Goal: Information Seeking & Learning: Learn about a topic

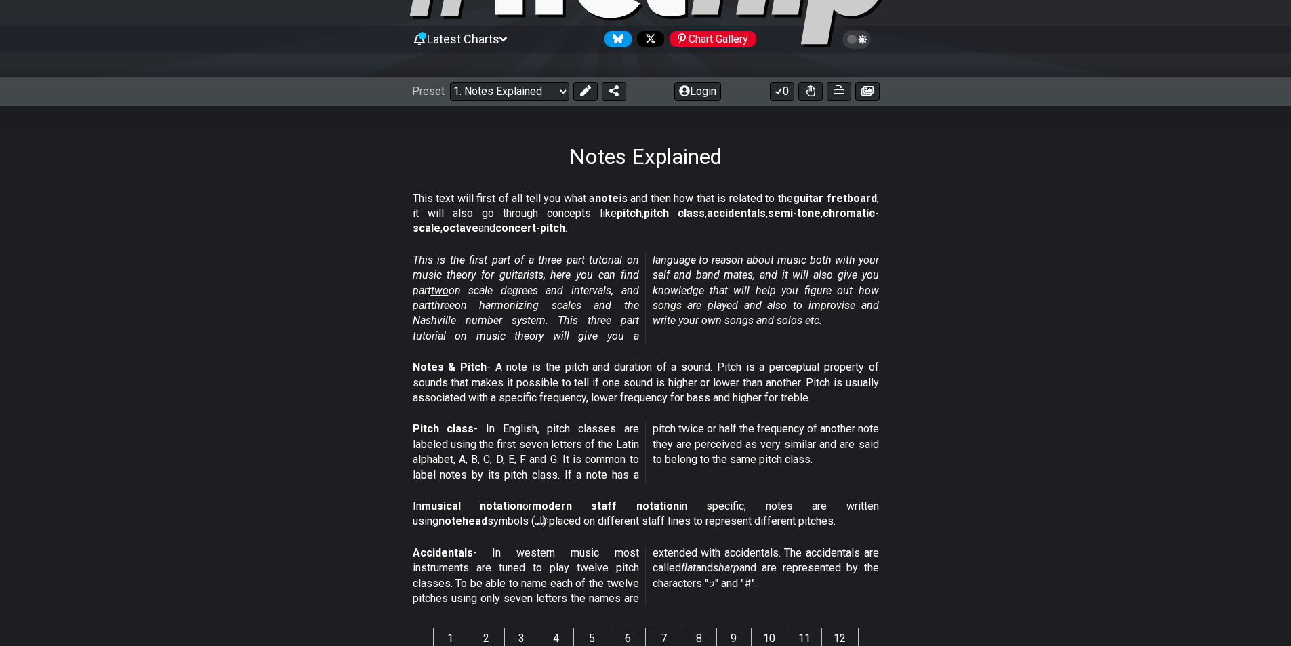
scroll to position [203, 0]
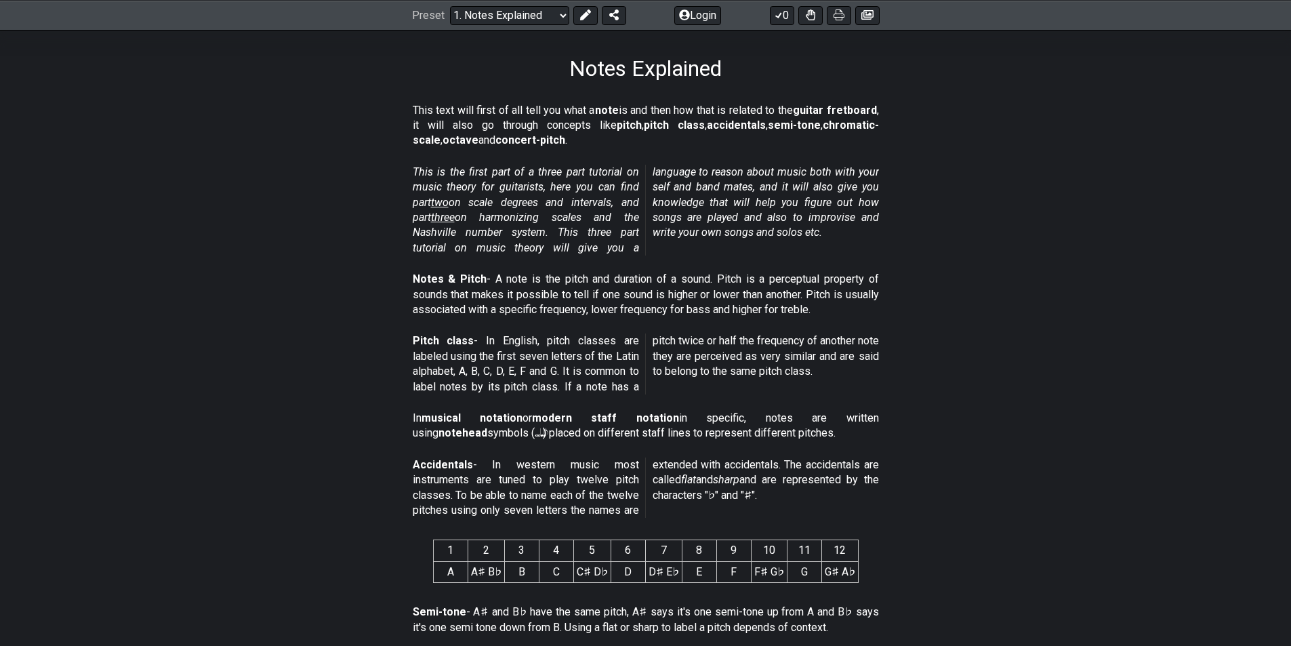
click at [1003, 142] on section "This text will first of all tell you what a note is and then how that is relate…" at bounding box center [645, 129] width 1291 height 62
click at [734, 275] on p "Notes & Pitch - A note is the pitch and duration of a sound. Pitch is a percept…" at bounding box center [646, 294] width 466 height 45
click at [722, 277] on p "Notes & Pitch - A note is the pitch and duration of a sound. Pitch is a percept…" at bounding box center [646, 294] width 466 height 45
click at [959, 264] on section "This is the first part of a three part tutorial on music theory for guitarists,…" at bounding box center [645, 212] width 1291 height 107
drag, startPoint x: 719, startPoint y: 277, endPoint x: 855, endPoint y: 310, distance: 140.1
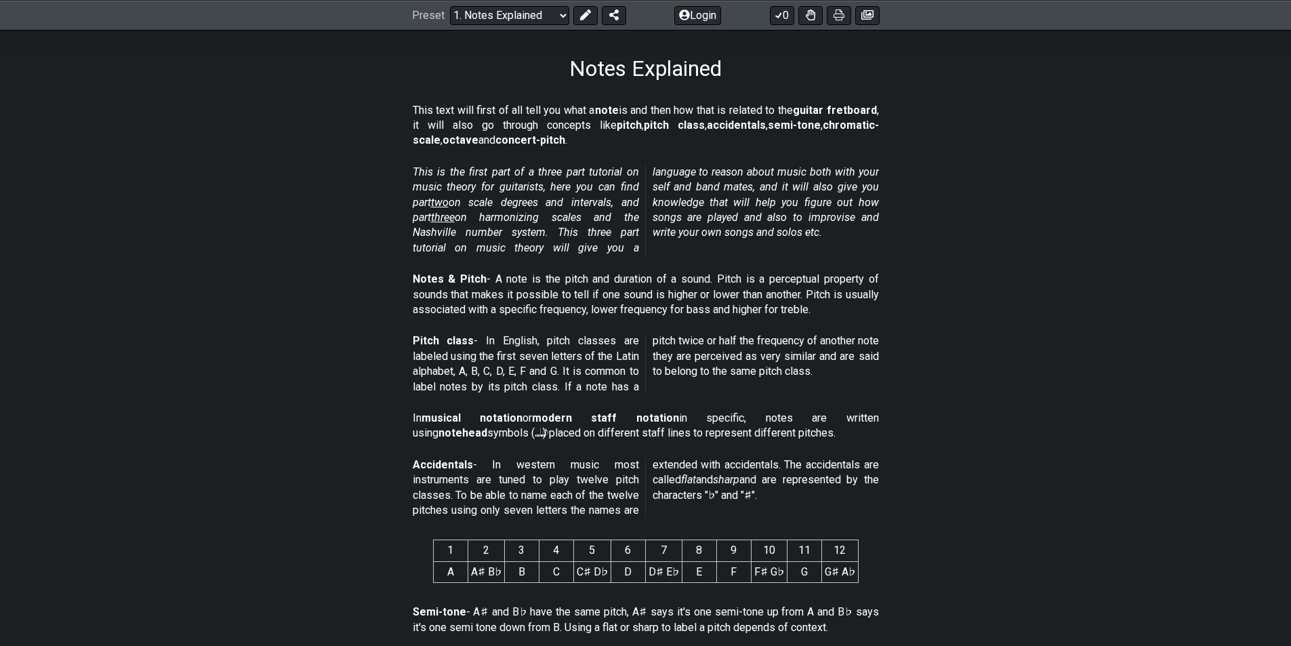
click at [856, 310] on p "Notes & Pitch - A note is the pitch and duration of a sound. Pitch is a percept…" at bounding box center [646, 294] width 466 height 45
click at [741, 293] on p "Notes & Pitch - A note is the pitch and duration of a sound. Pitch is a percept…" at bounding box center [646, 294] width 466 height 45
drag, startPoint x: 742, startPoint y: 294, endPoint x: 985, endPoint y: 246, distance: 247.4
click at [985, 246] on section "This is the first part of a three part tutorial on music theory for guitarists,…" at bounding box center [645, 212] width 1291 height 107
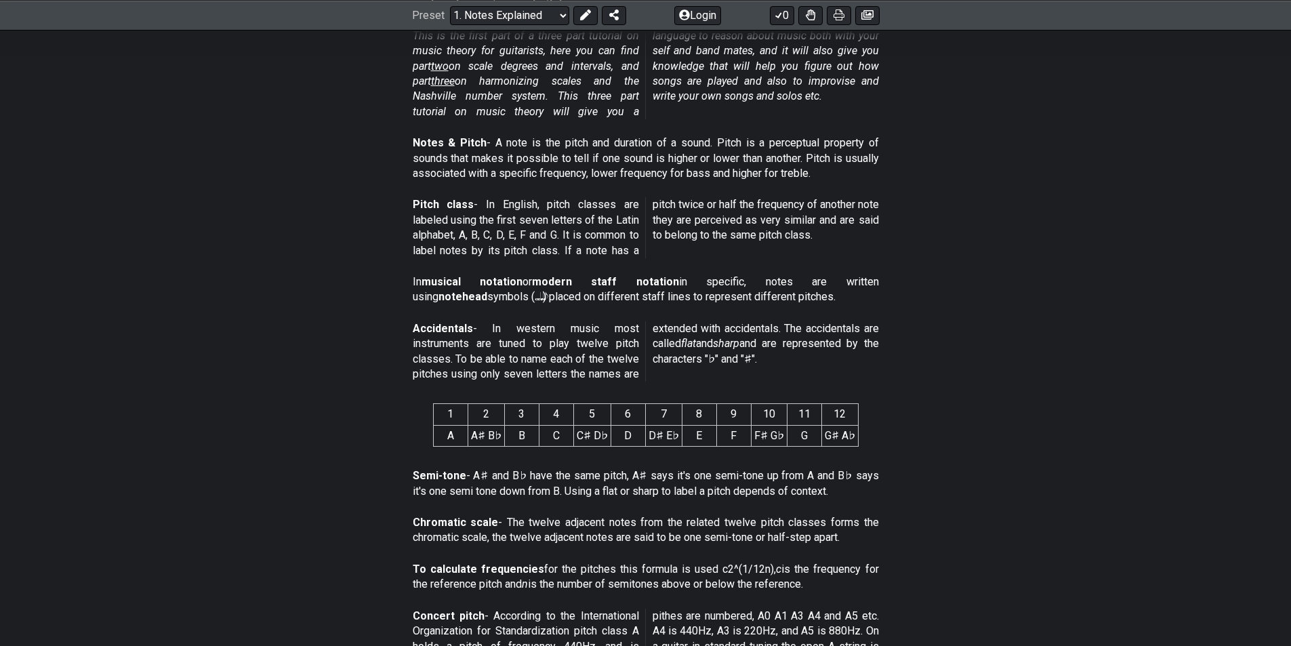
scroll to position [678, 0]
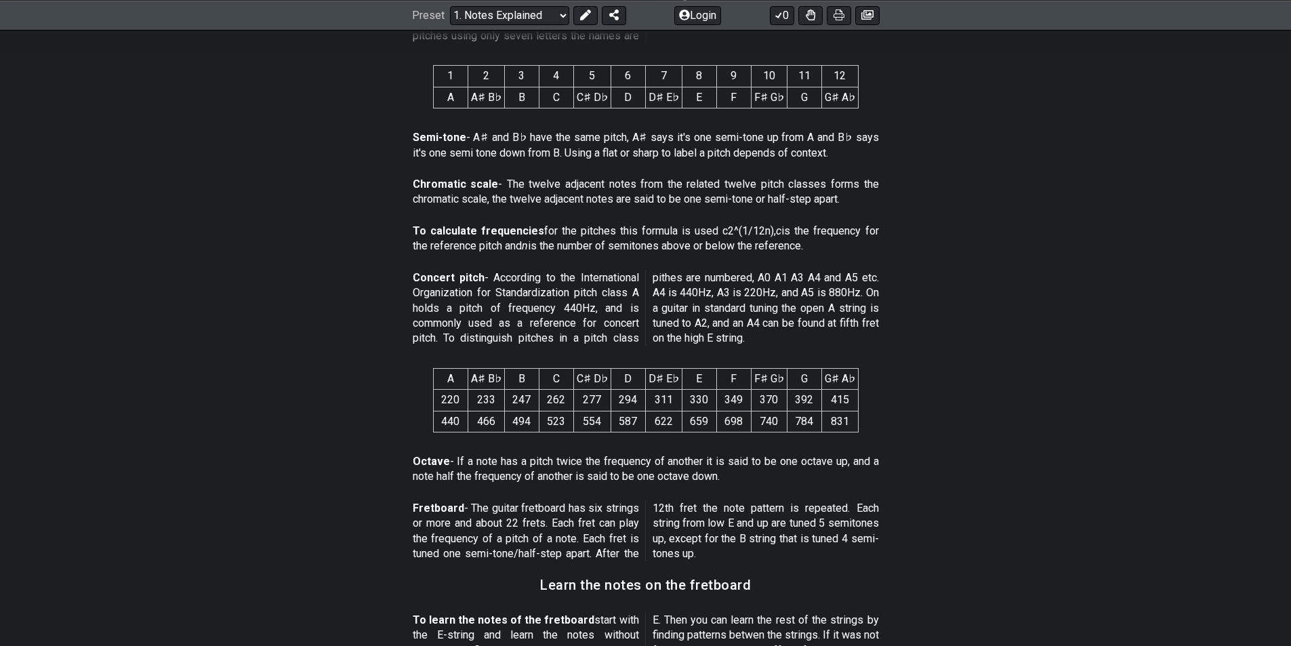
click at [700, 308] on p "Concert pitch - According to the International Organization for Standardization…" at bounding box center [646, 308] width 466 height 76
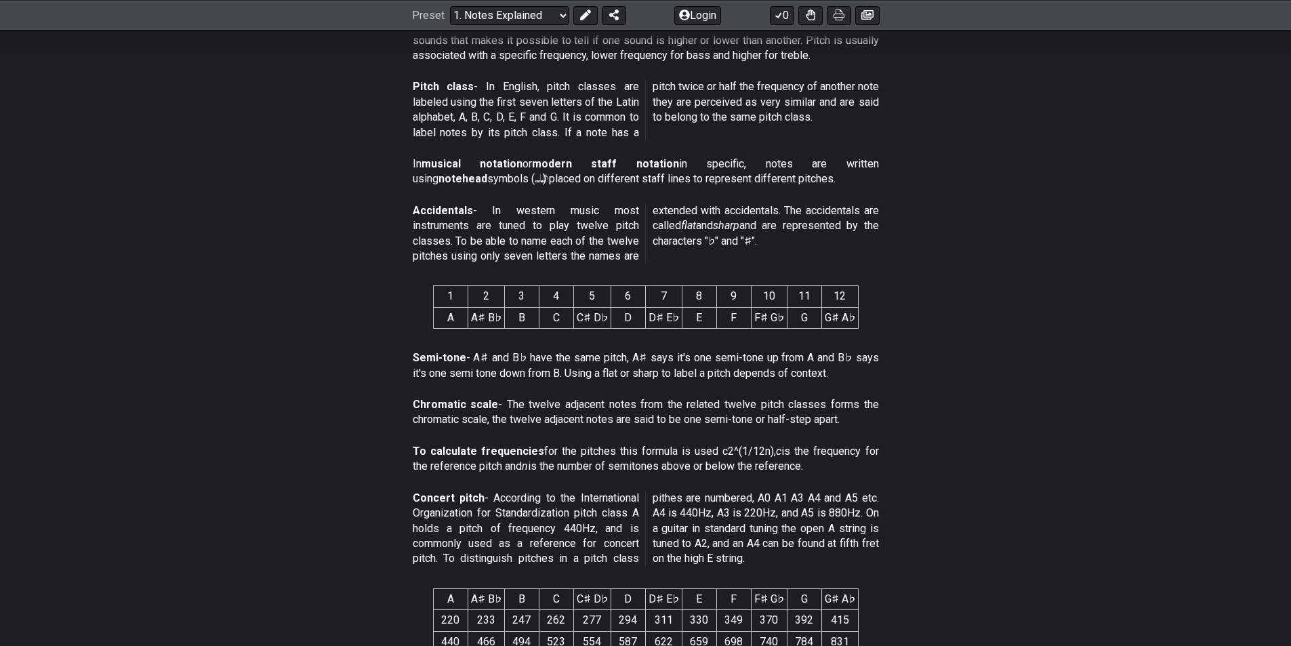
scroll to position [271, 0]
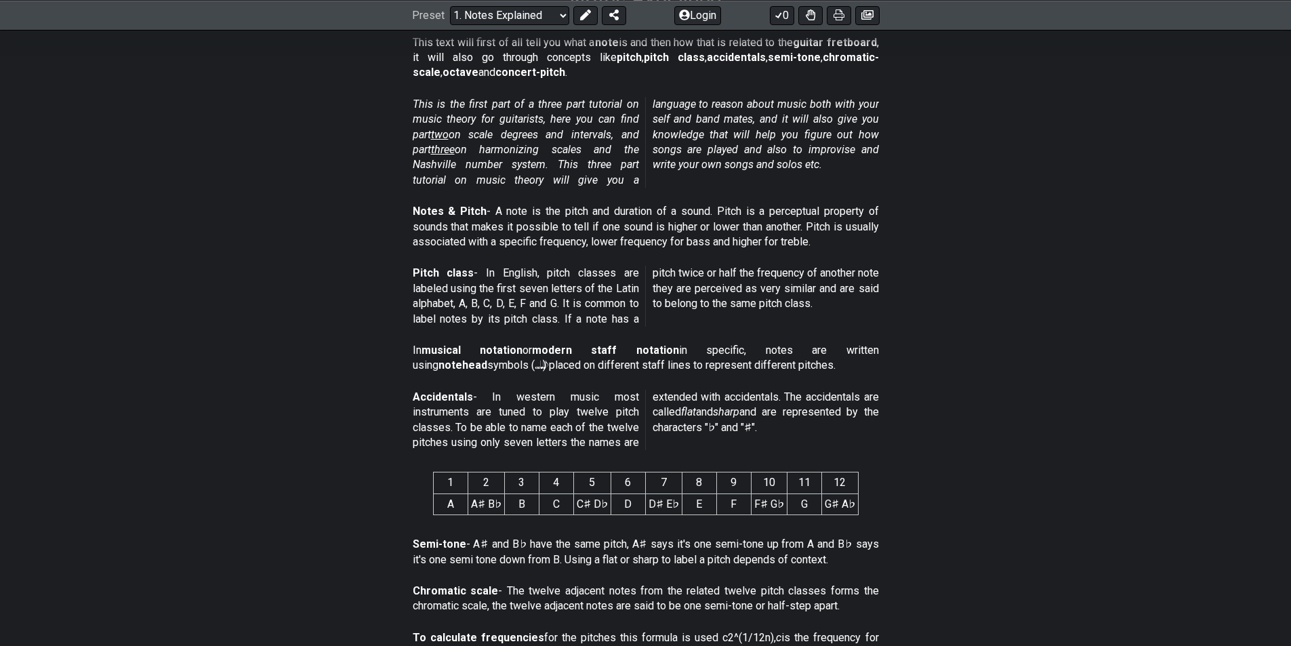
click at [980, 169] on section "This is the first part of a three part tutorial on music theory for guitarists,…" at bounding box center [645, 145] width 1291 height 107
click at [1027, 223] on section "Notes & Pitch - A note is the pitch and duration of a sound. Pitch is a percept…" at bounding box center [645, 230] width 1291 height 62
click at [1030, 223] on section "Notes & Pitch - A note is the pitch and duration of a sound. Pitch is a percept…" at bounding box center [645, 230] width 1291 height 62
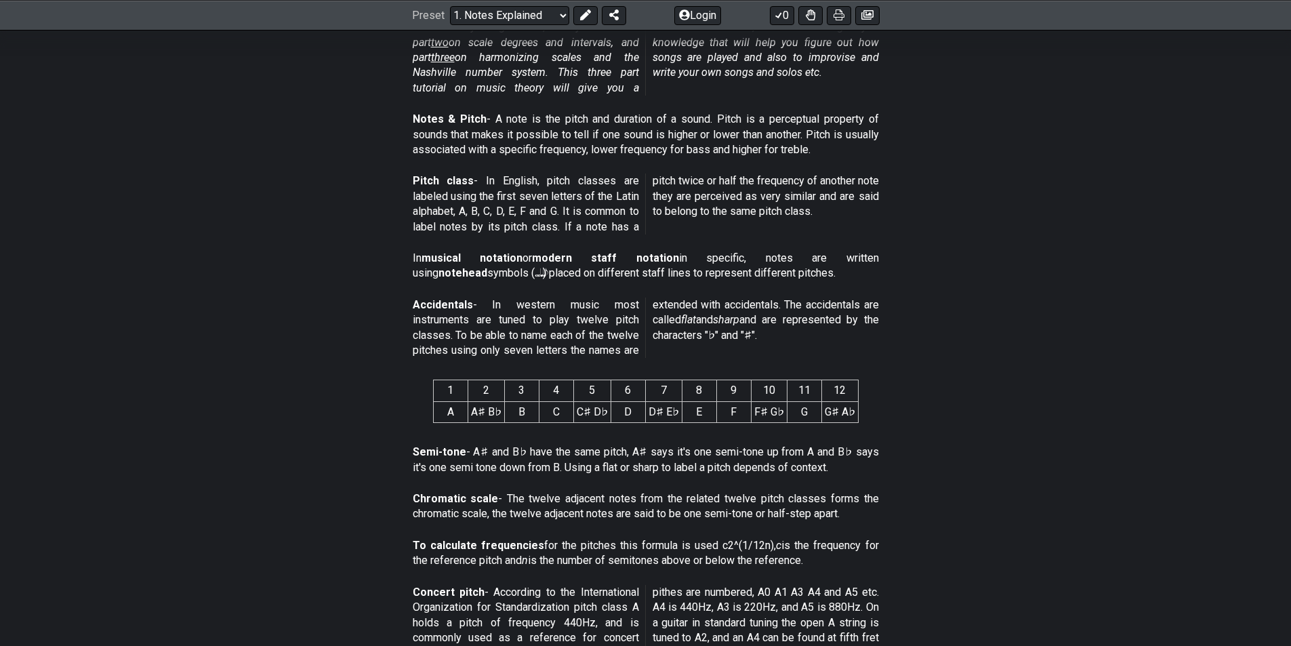
scroll to position [339, 0]
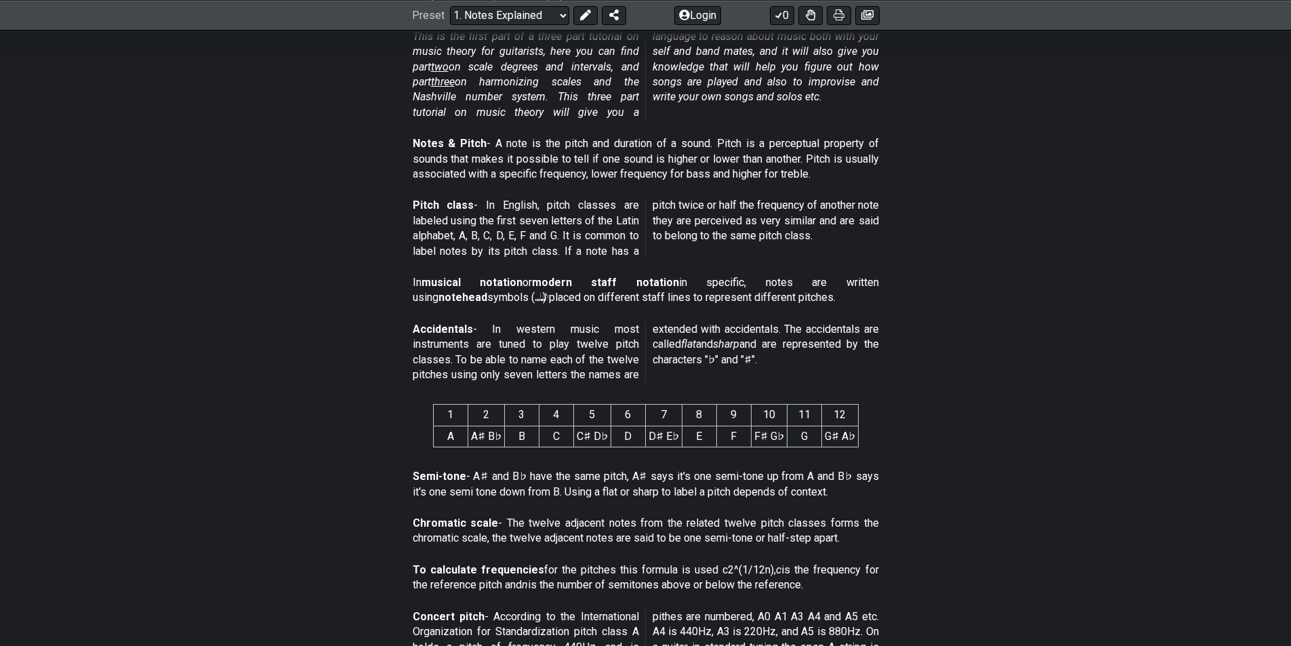
click at [990, 195] on section "Pitch class - In English, pitch classes are labeled using the first seven lette…" at bounding box center [645, 231] width 1291 height 77
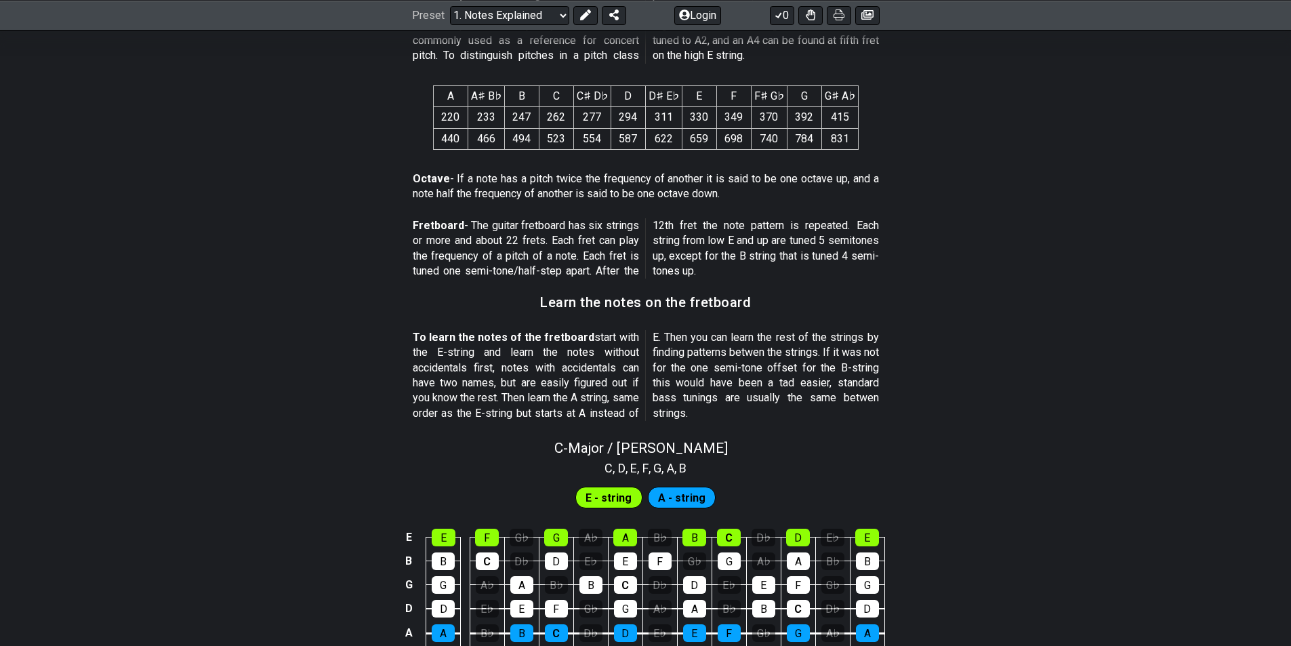
scroll to position [1085, 0]
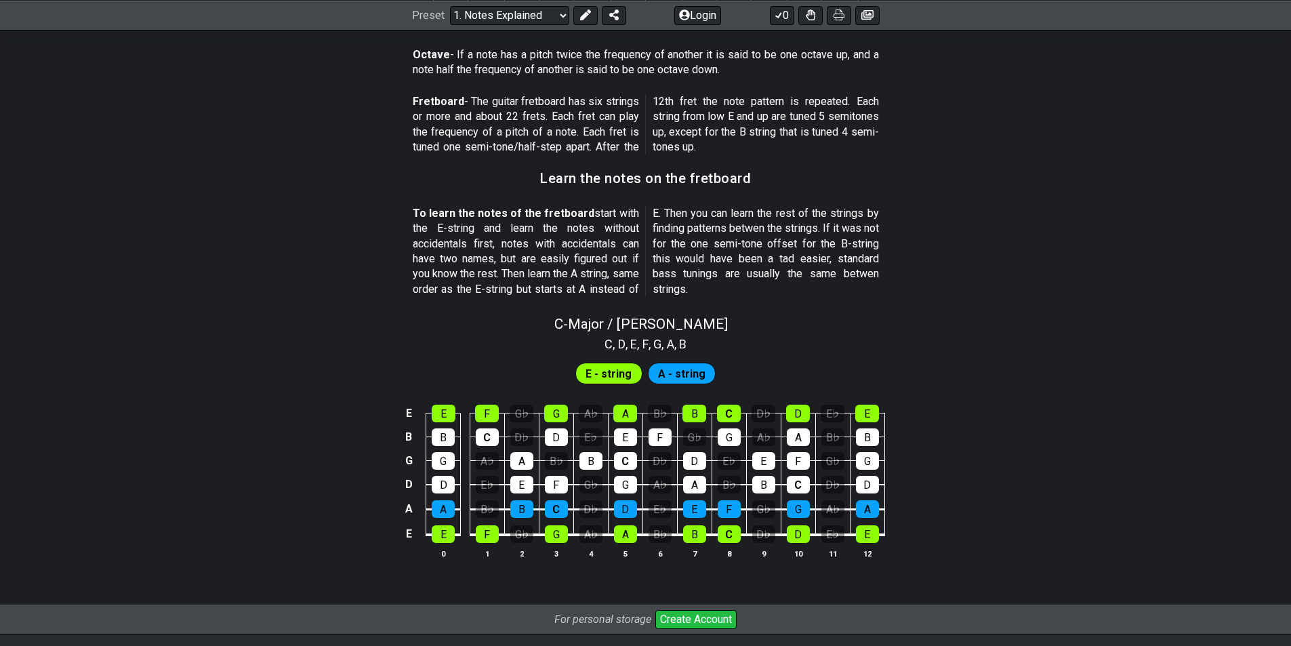
click at [584, 368] on div "E - string" at bounding box center [609, 374] width 67 height 22
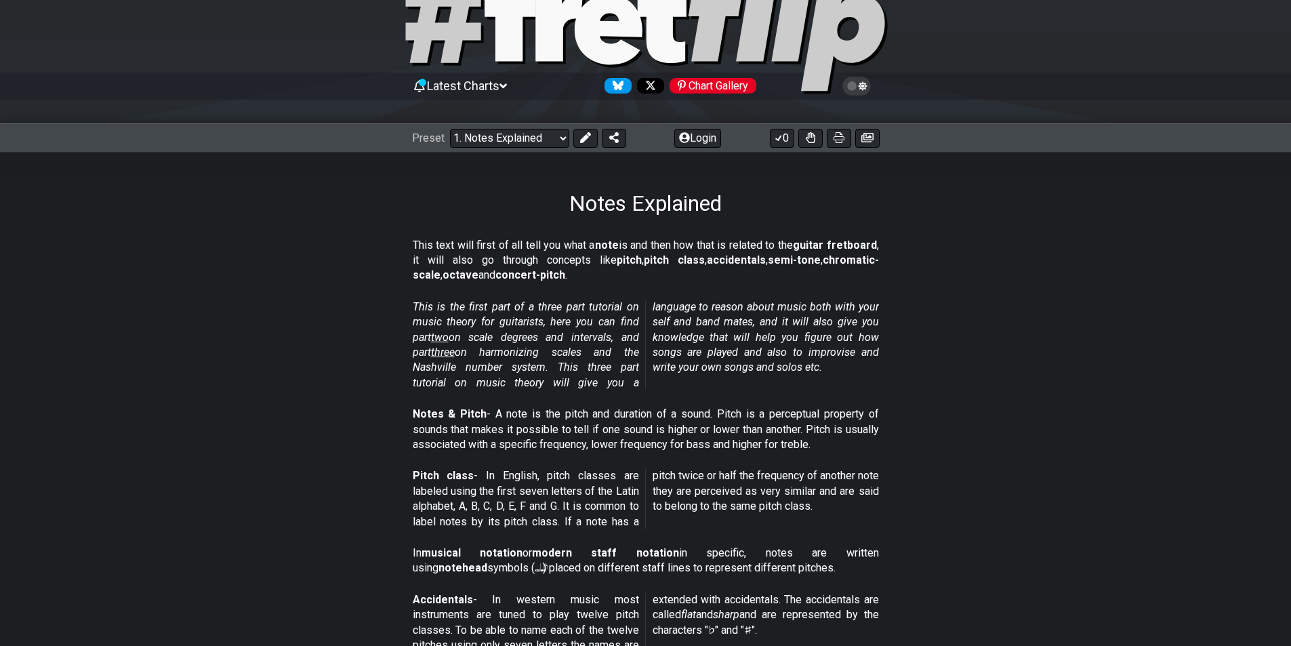
scroll to position [68, 0]
